Goal: Browse casually

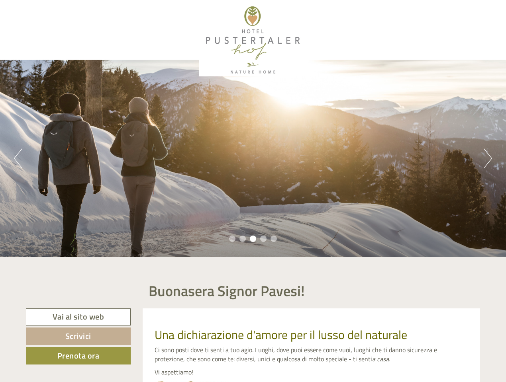
click at [253, 191] on div "Previous Next 1 2 3 4 5" at bounding box center [253, 159] width 506 height 198
click at [18, 159] on button "Previous" at bounding box center [18, 159] width 8 height 20
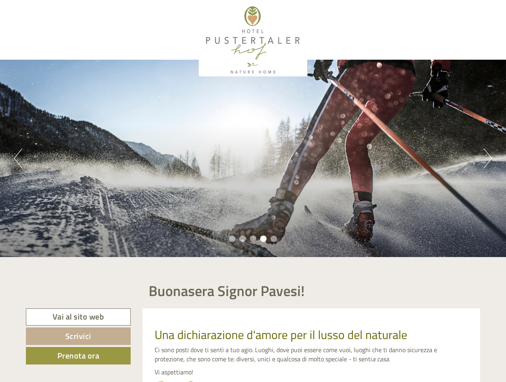
click at [253, 159] on div "Previous Next 1 2 3 4 5" at bounding box center [253, 159] width 506 height 198
click at [487, 159] on button "Next" at bounding box center [487, 159] width 8 height 20
click at [232, 239] on li "1" at bounding box center [232, 239] width 6 height 6
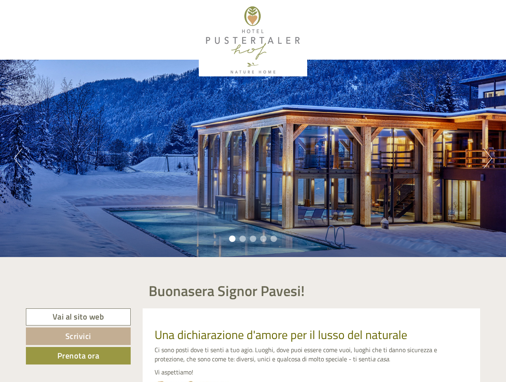
click at [243, 239] on li "2" at bounding box center [242, 239] width 6 height 6
click at [253, 239] on li "3" at bounding box center [253, 239] width 6 height 6
click at [263, 239] on li "4" at bounding box center [263, 239] width 6 height 6
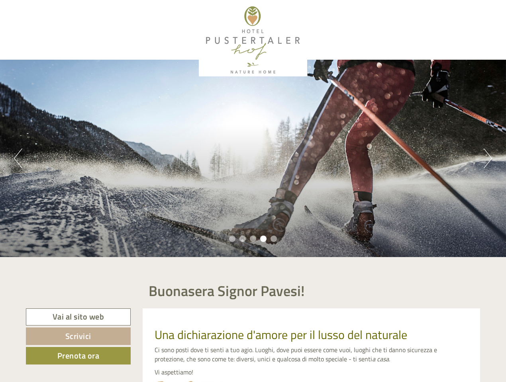
click at [274, 239] on li "5" at bounding box center [273, 239] width 6 height 6
